Goal: Transaction & Acquisition: Obtain resource

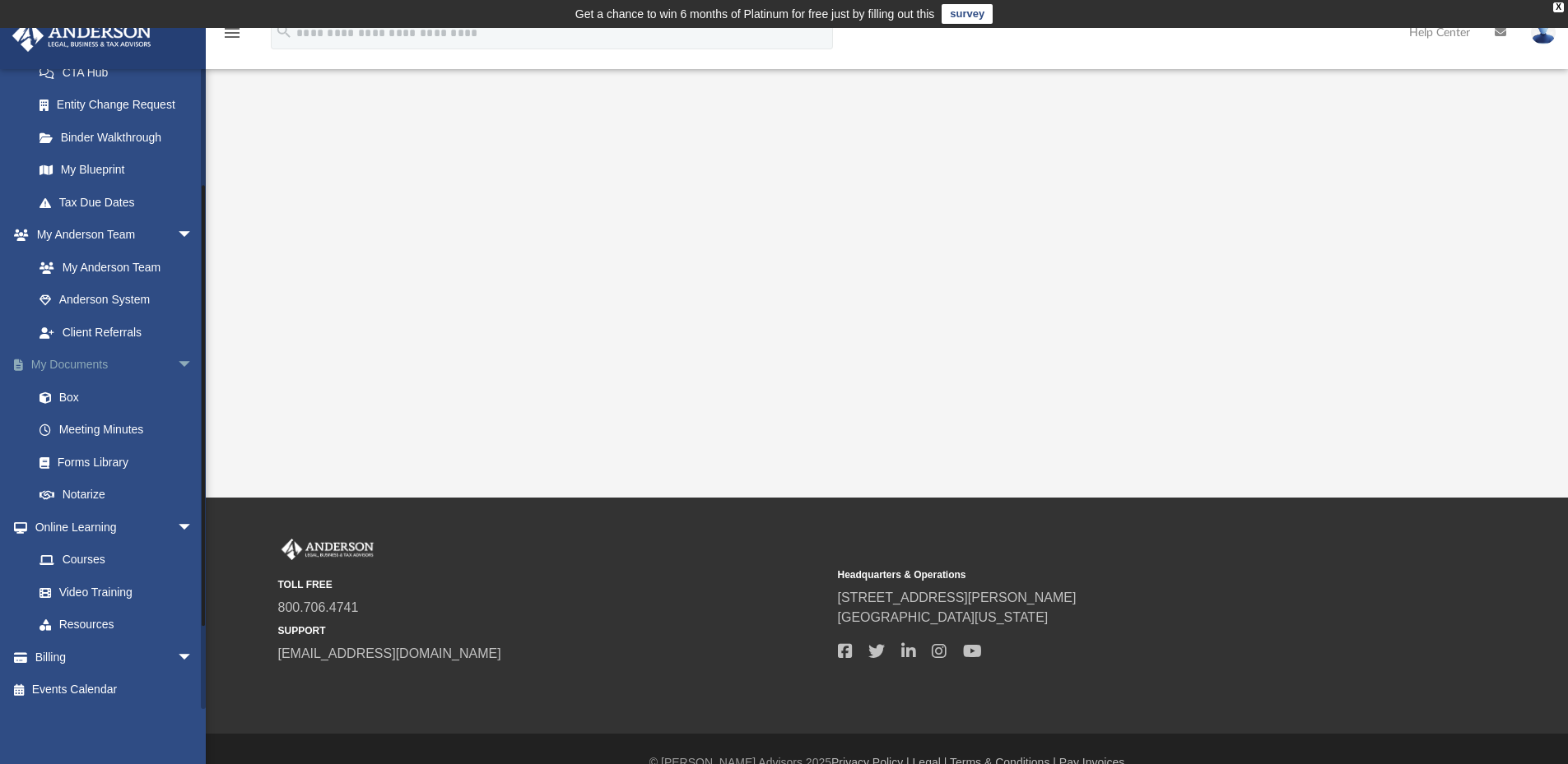
scroll to position [278, 0]
click at [78, 399] on link "Box" at bounding box center [121, 397] width 195 height 33
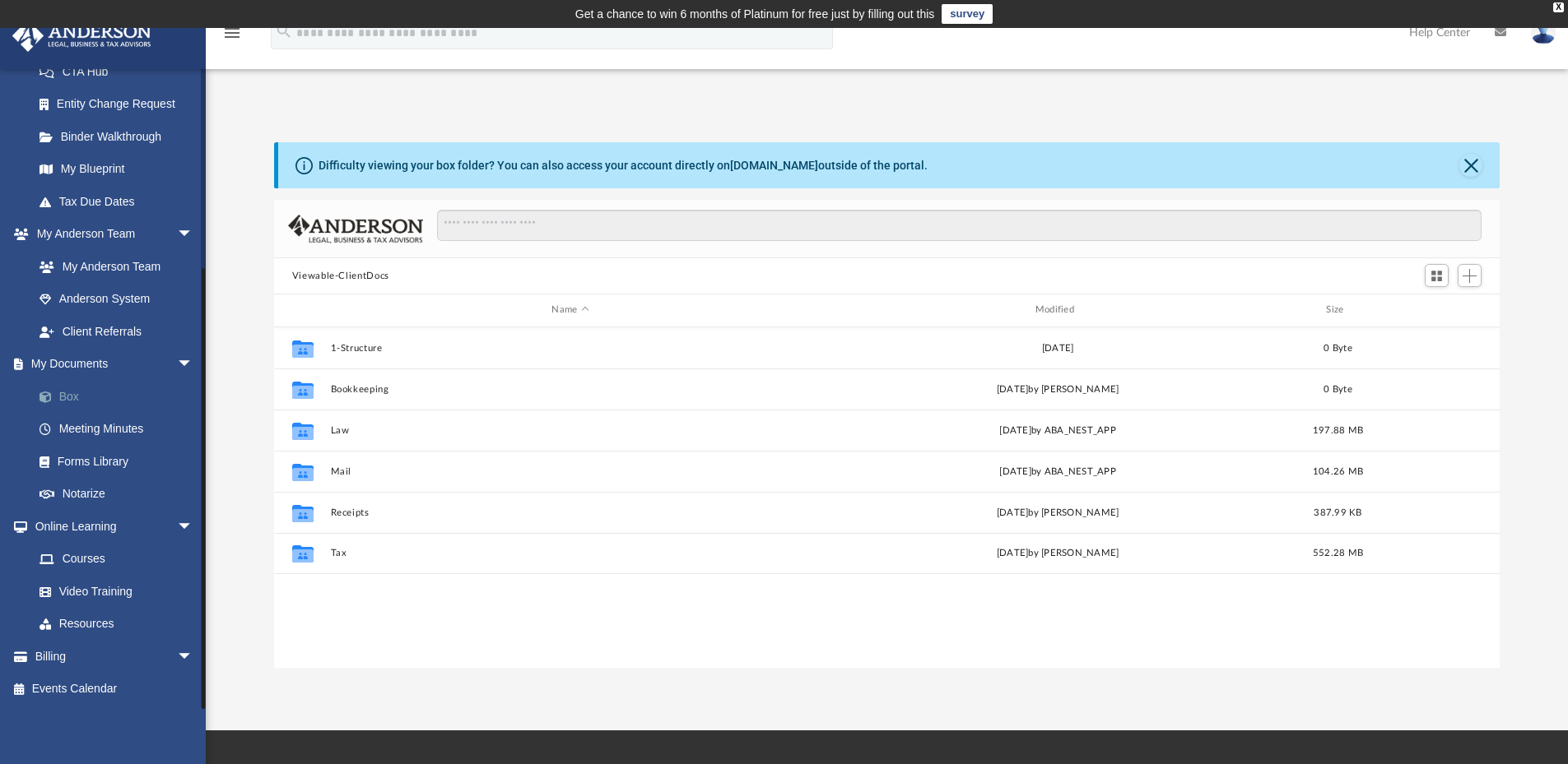
scroll to position [362, 1213]
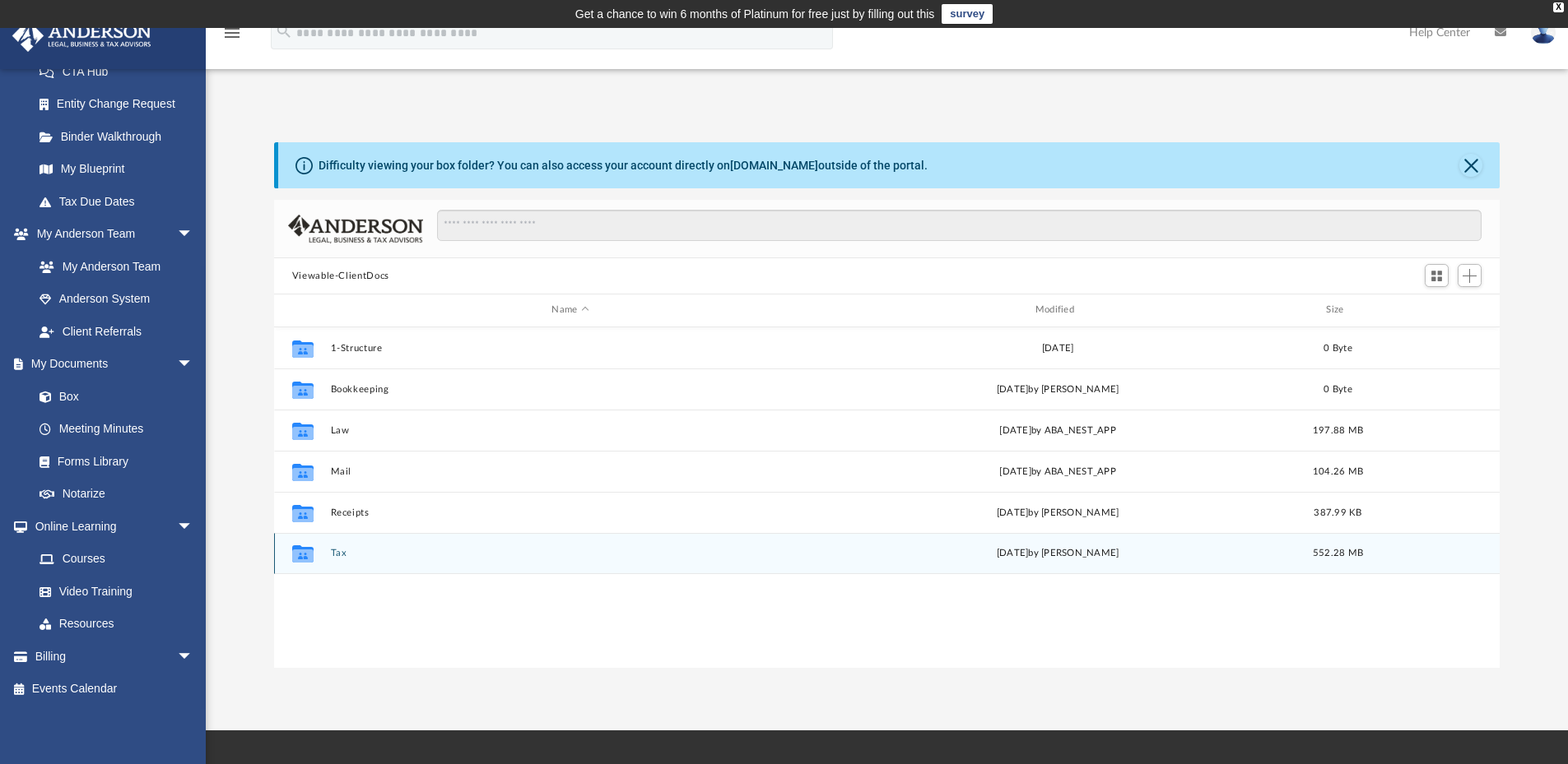
click at [342, 555] on button "Tax" at bounding box center [570, 553] width 480 height 11
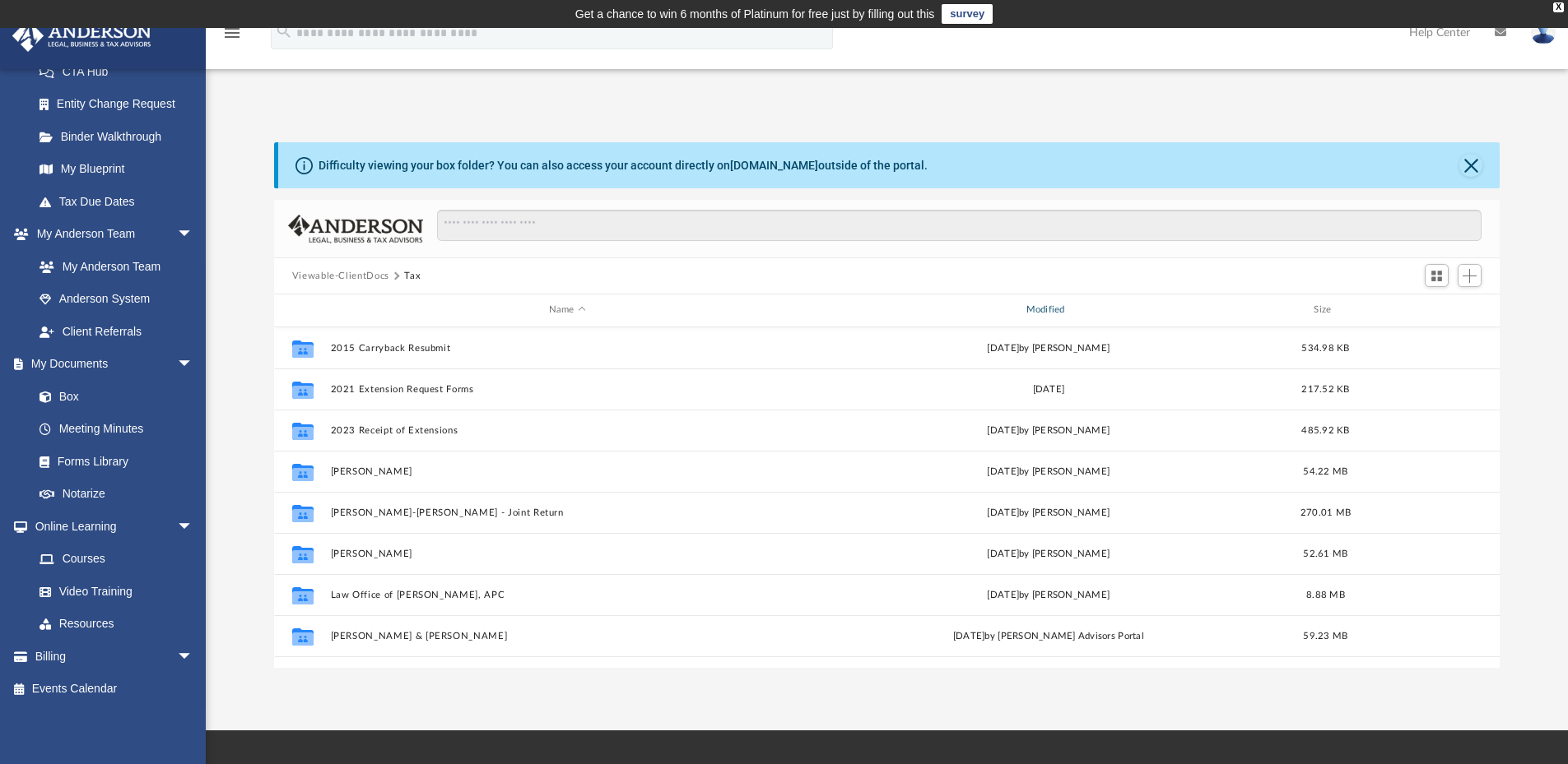
click at [1043, 308] on div "Modified" at bounding box center [1048, 310] width 474 height 15
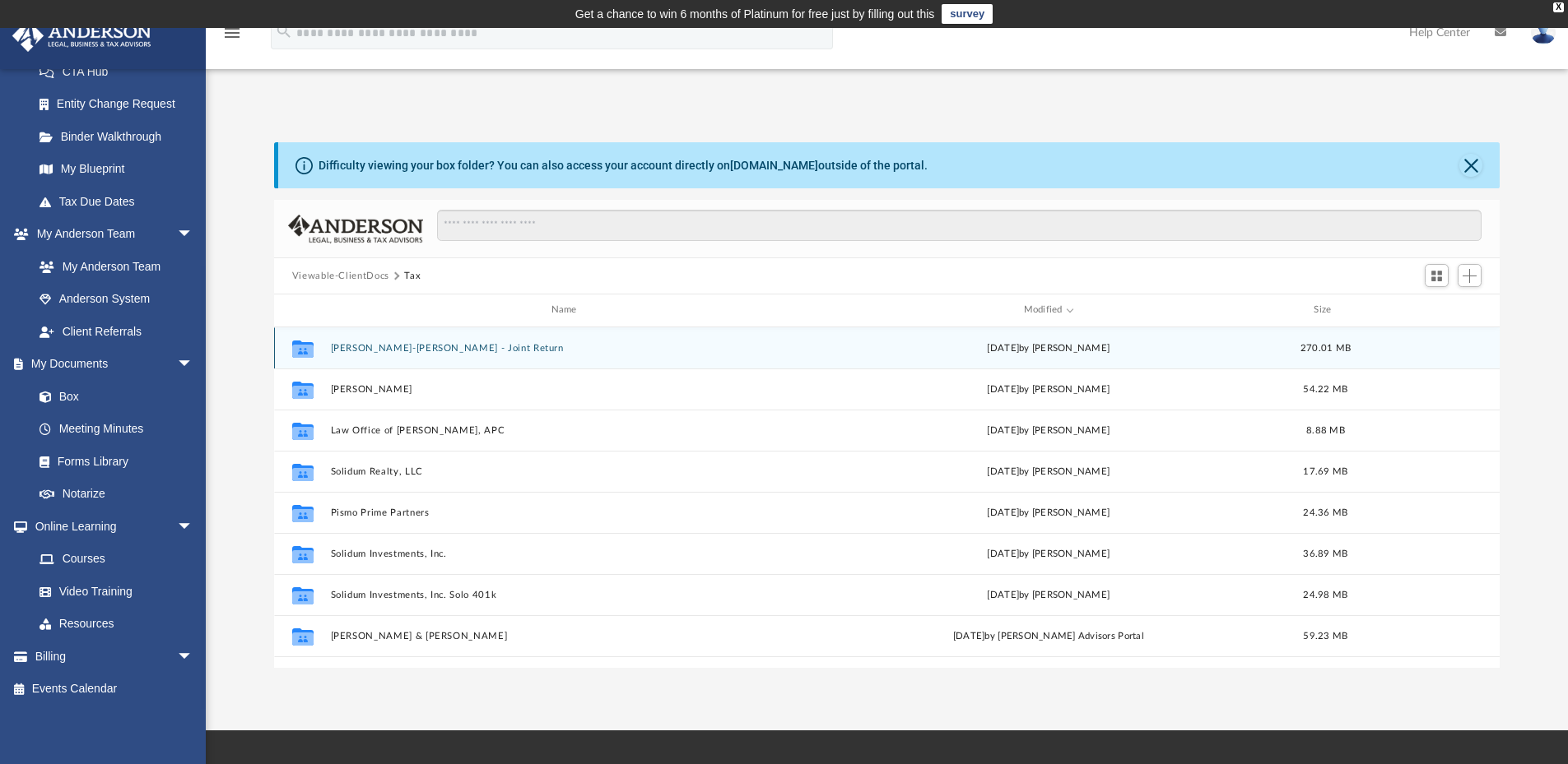
click at [491, 347] on button "[PERSON_NAME]-[PERSON_NAME] - Joint Return" at bounding box center [567, 348] width 474 height 11
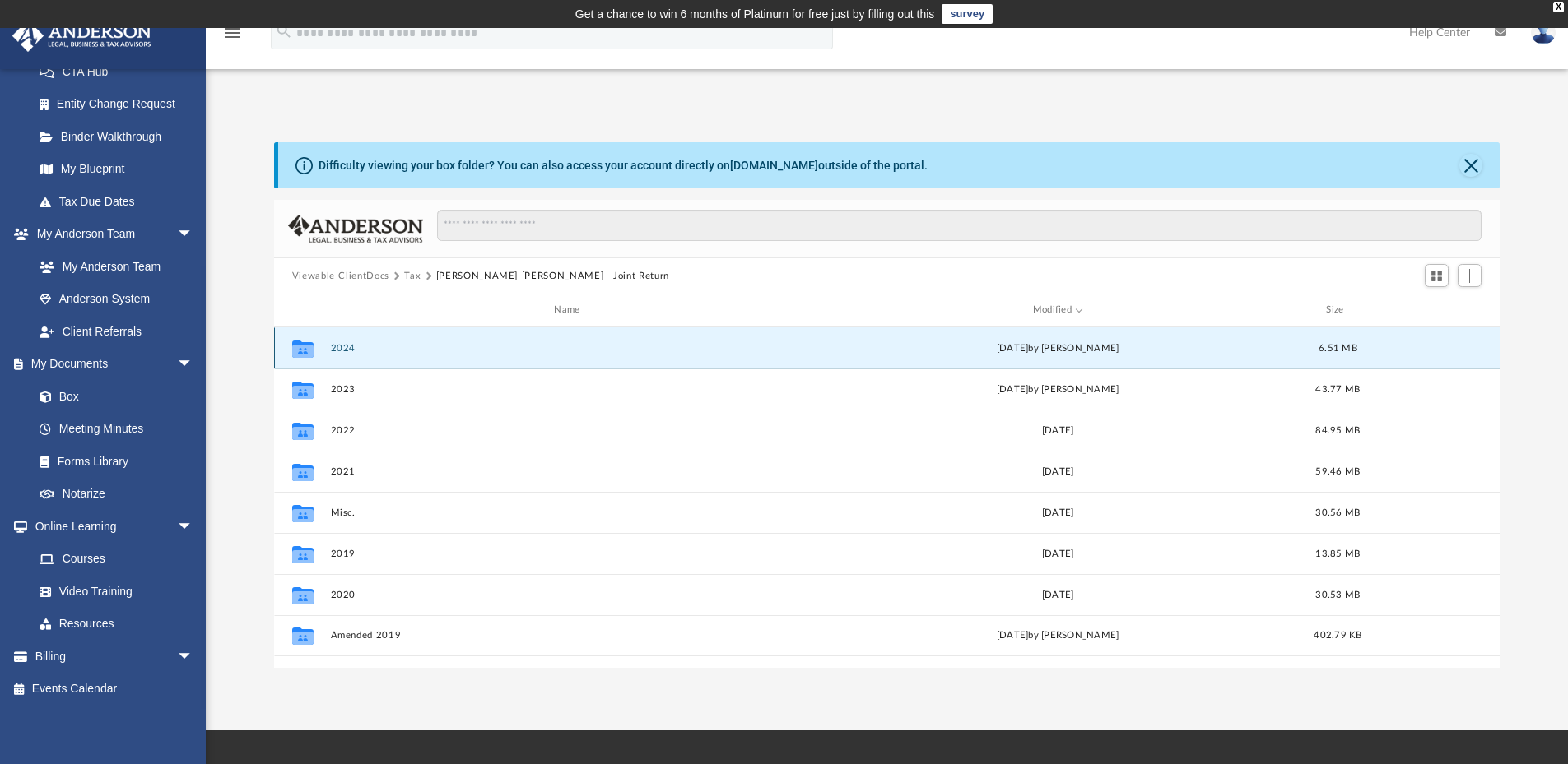
click at [491, 347] on button "2024" at bounding box center [570, 348] width 480 height 11
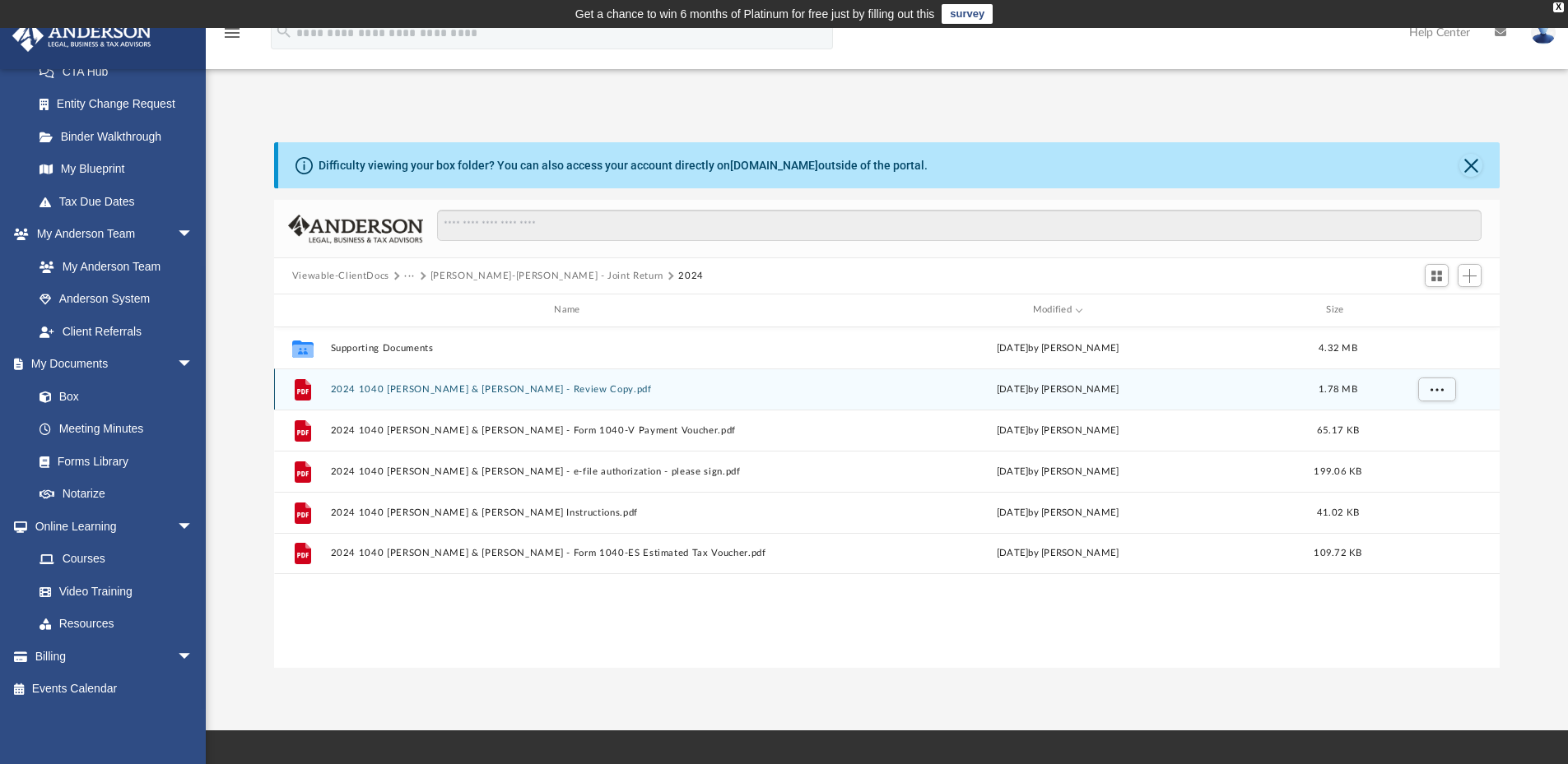
click at [500, 389] on button "2024 1040 [PERSON_NAME] & [PERSON_NAME] - Review Copy.pdf" at bounding box center [570, 389] width 480 height 11
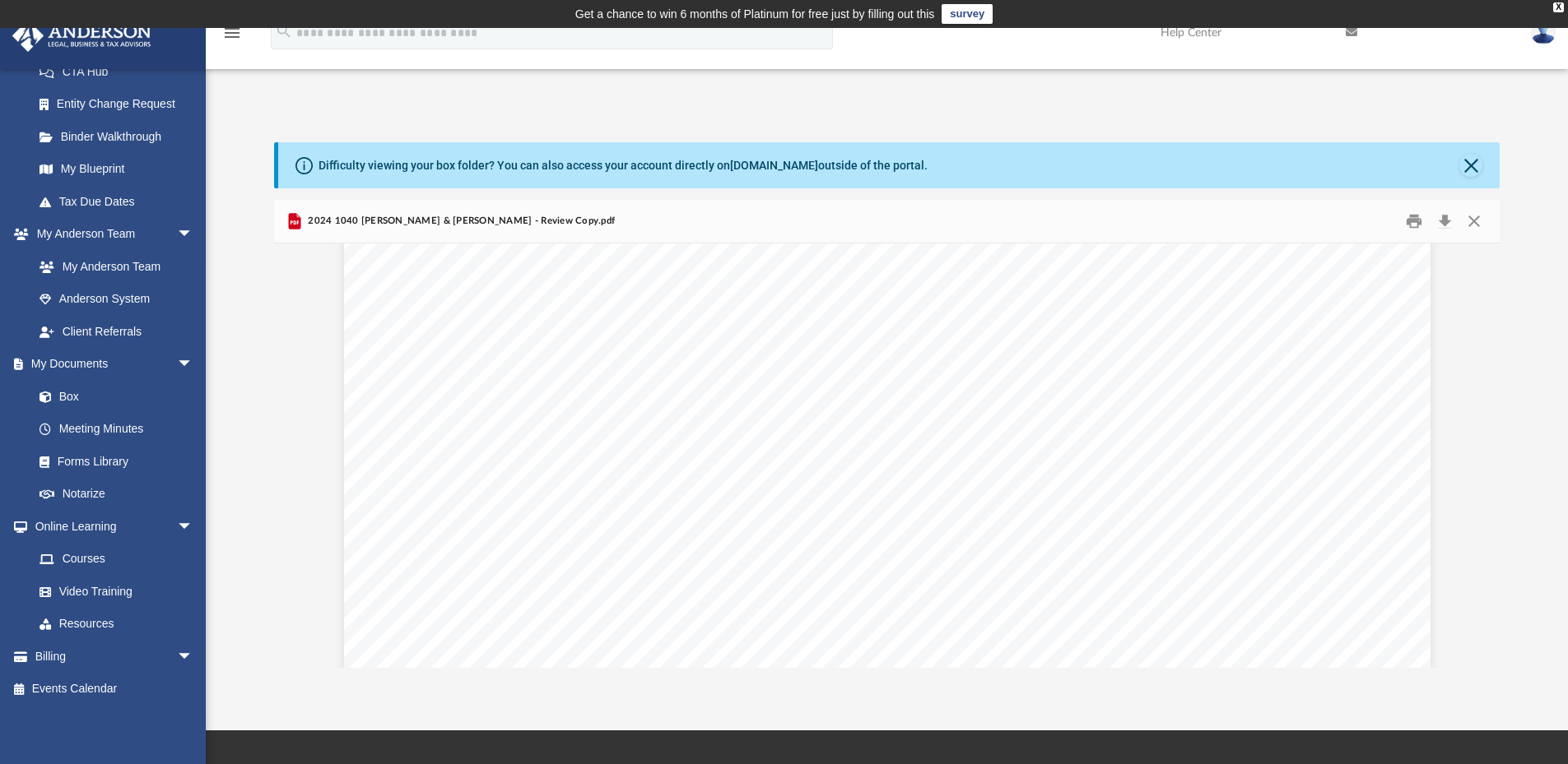
scroll to position [53815, 0]
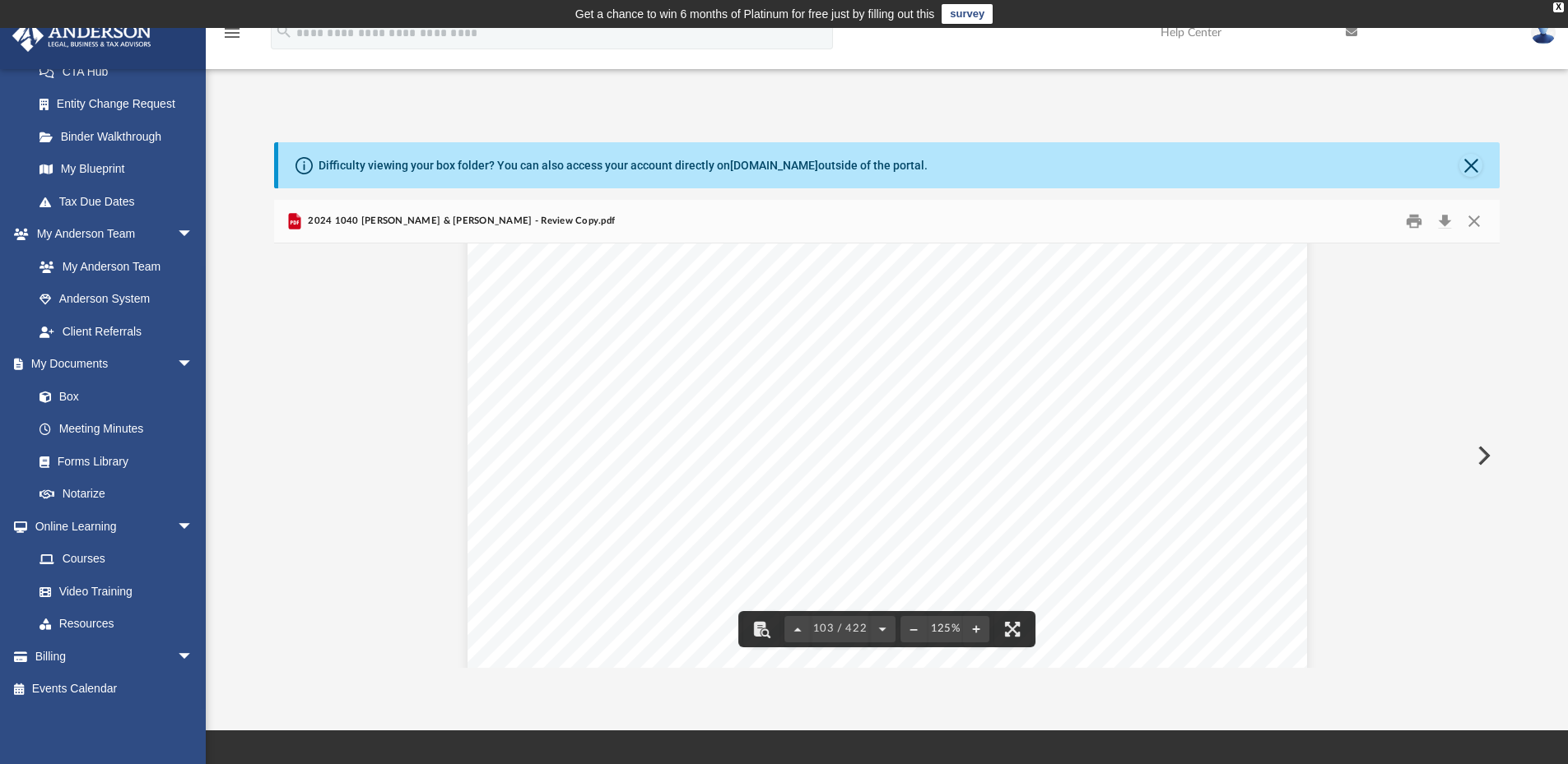
click at [1167, 537] on div "410639 04-01-24 Tax Year 2023 Tax Year 2024 Increase (Decrease) Description Pro…" at bounding box center [887, 716] width 839 height 1086
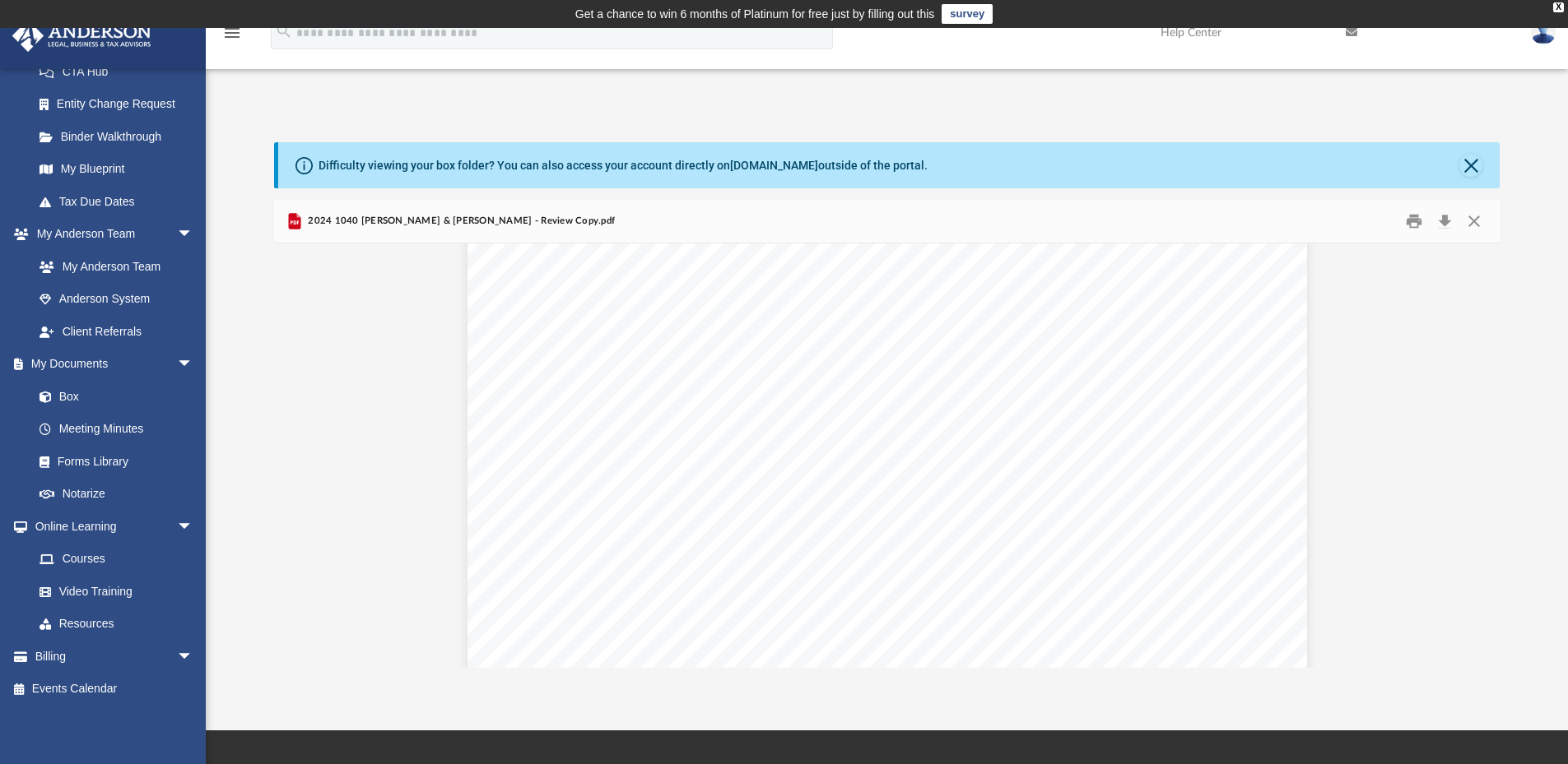
click at [1167, 537] on div "410639 04-01-24 Tax Year 2023 Tax Year 2024 Increase (Decrease) Description Pro…" at bounding box center [887, 716] width 839 height 1086
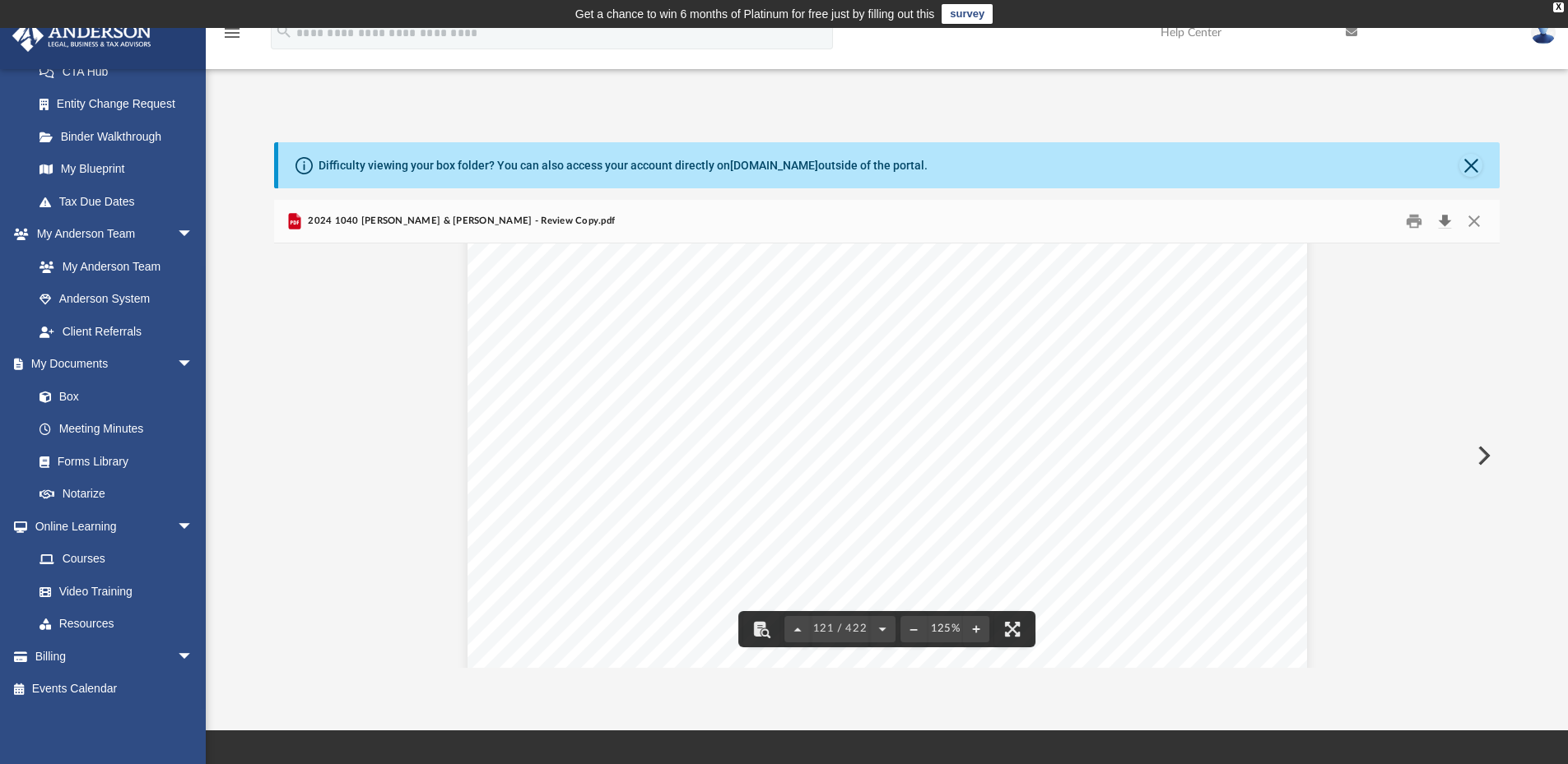
click at [1446, 218] on button "Download" at bounding box center [1444, 222] width 29 height 25
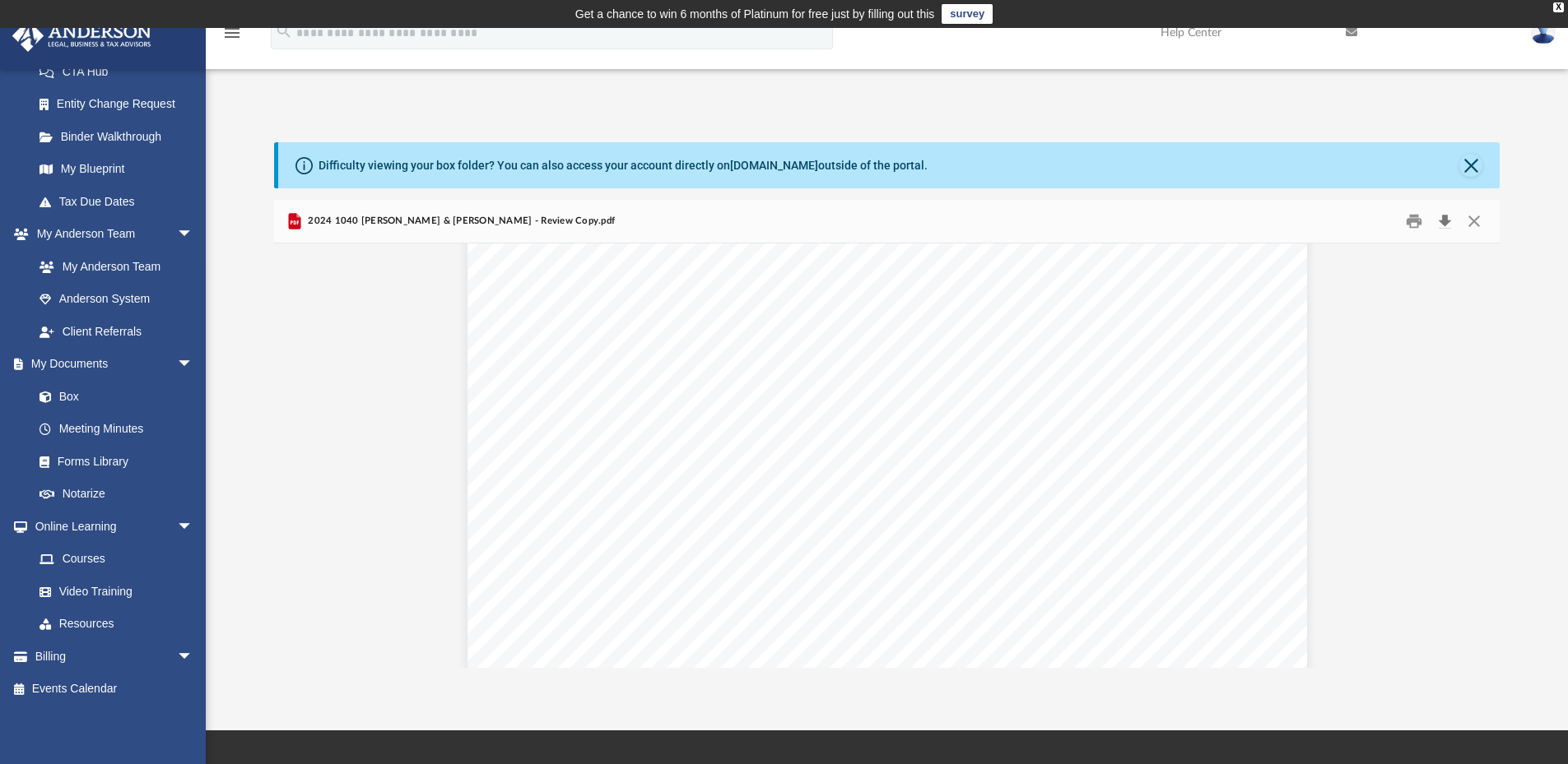
scroll to position [118985, 0]
click at [937, 441] on div "Department of the Treasury Attachment Sequence No. Internal Revenue Service Gai…" at bounding box center [887, 551] width 839 height 1086
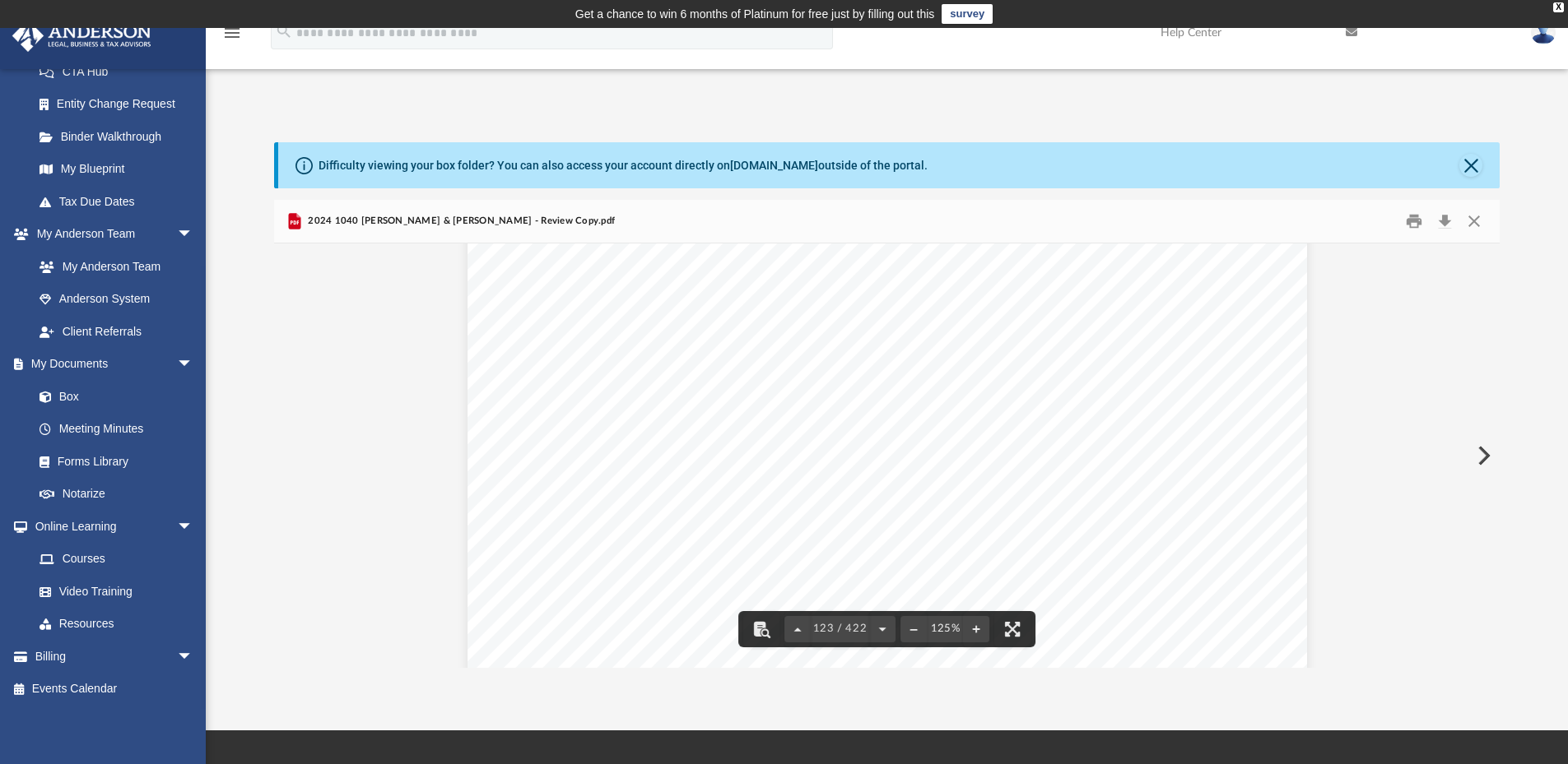
click at [893, 539] on div "Form Department of the Treasury Internal Revenue Service Attachment Sequence No…" at bounding box center [887, 634] width 839 height 1086
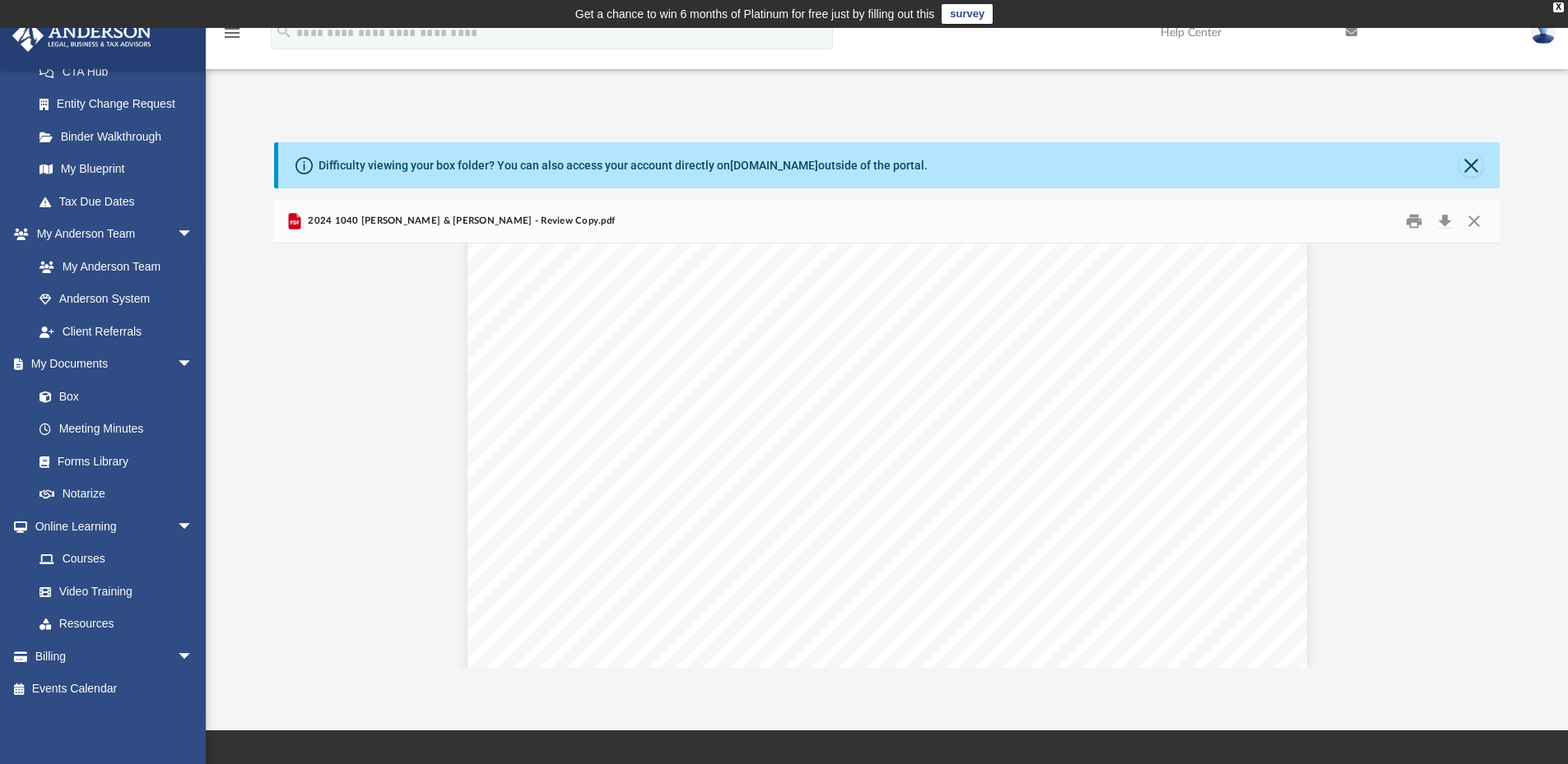
scroll to position [143507, 0]
